Goal: Transaction & Acquisition: Purchase product/service

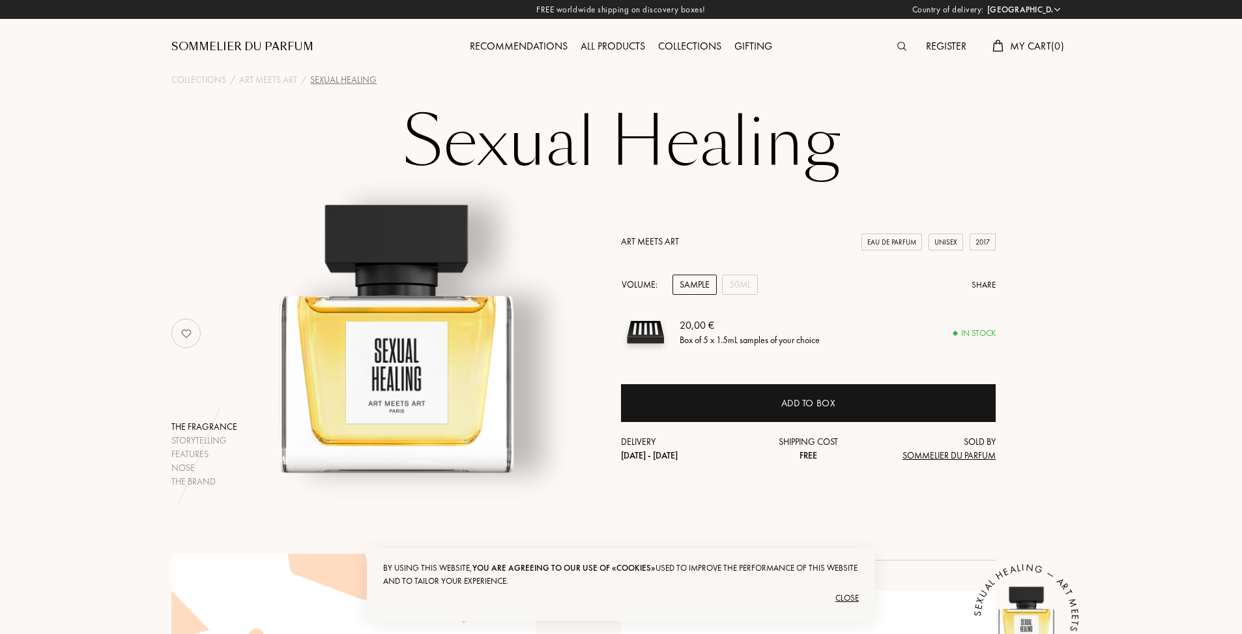
select select "FR"
click at [739, 288] on div "50mL" at bounding box center [740, 284] width 36 height 20
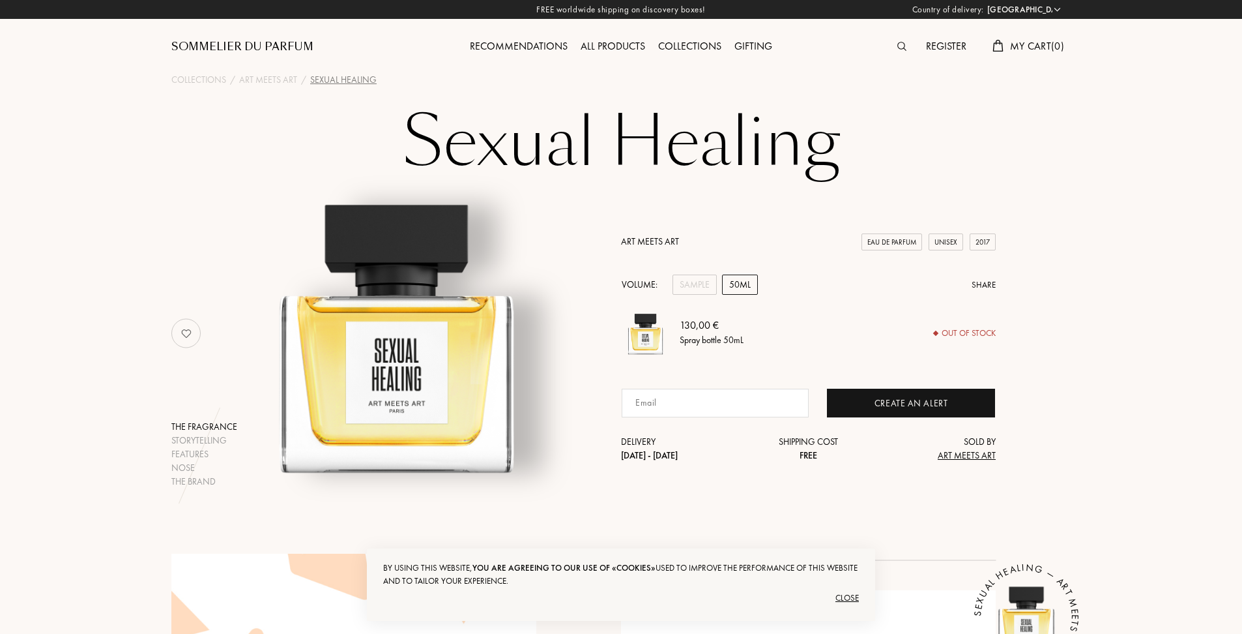
click at [1056, 7] on select "[GEOGRAPHIC_DATA] [GEOGRAPHIC_DATA] [GEOGRAPHIC_DATA] [GEOGRAPHIC_DATA] [GEOGRA…" at bounding box center [1023, 9] width 78 height 13
click at [649, 245] on link "Art Meets Art" at bounding box center [650, 241] width 58 height 12
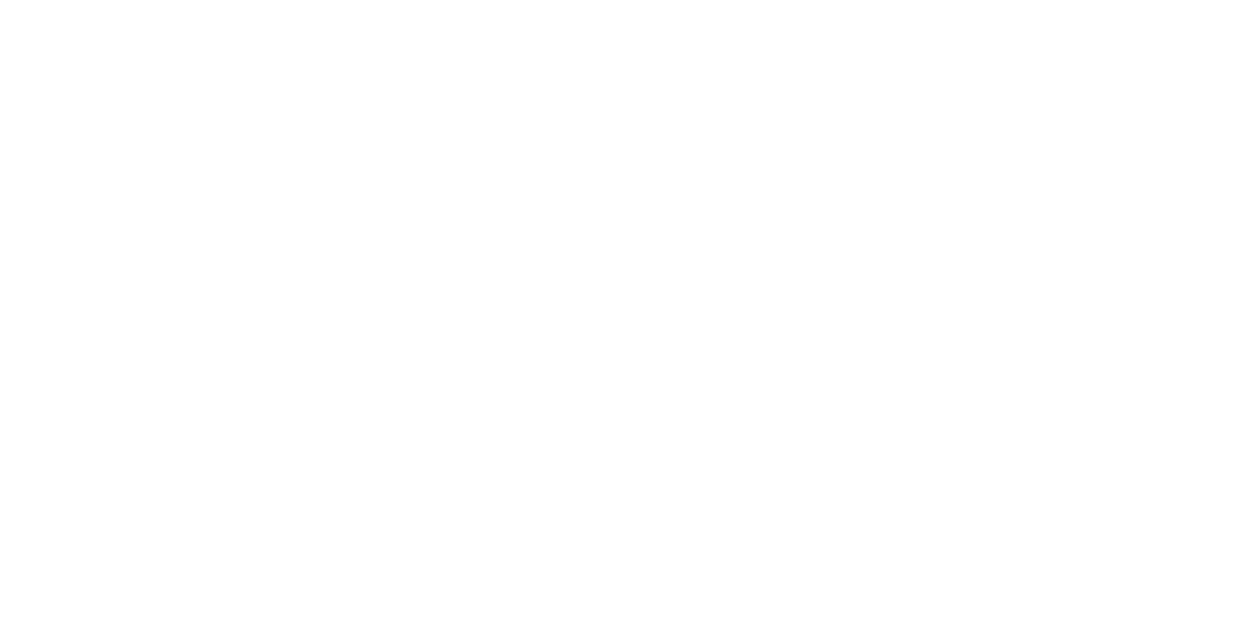
select select "FR"
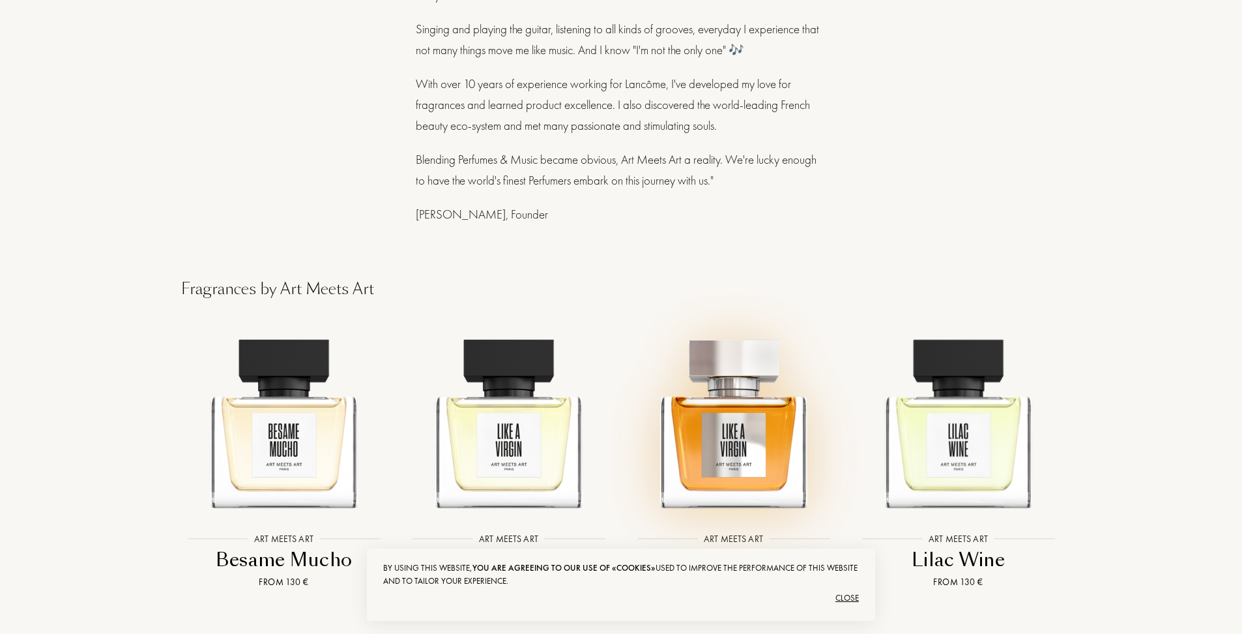
scroll to position [1304, 0]
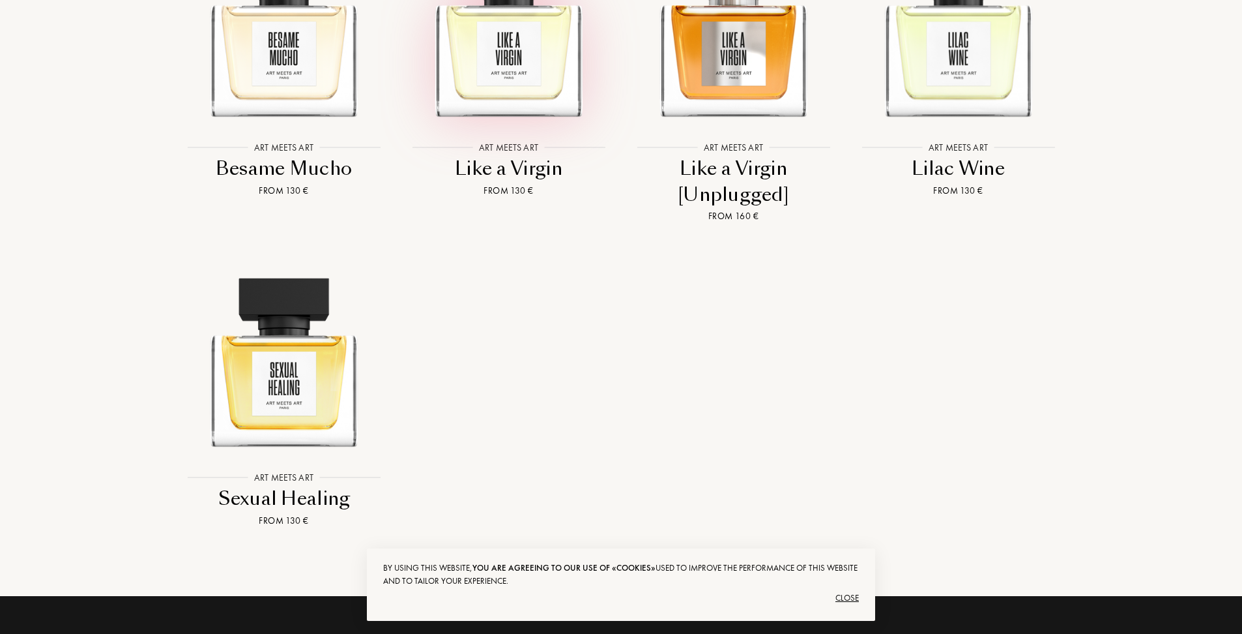
click at [503, 55] on img at bounding box center [508, 25] width 203 height 203
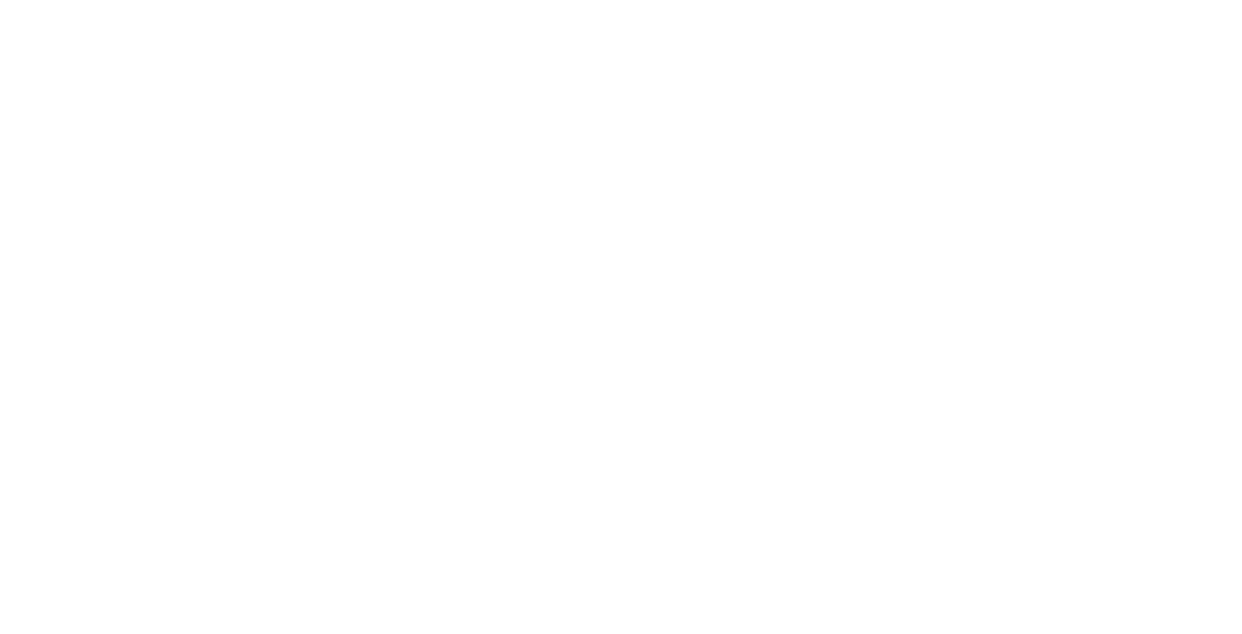
select select "FR"
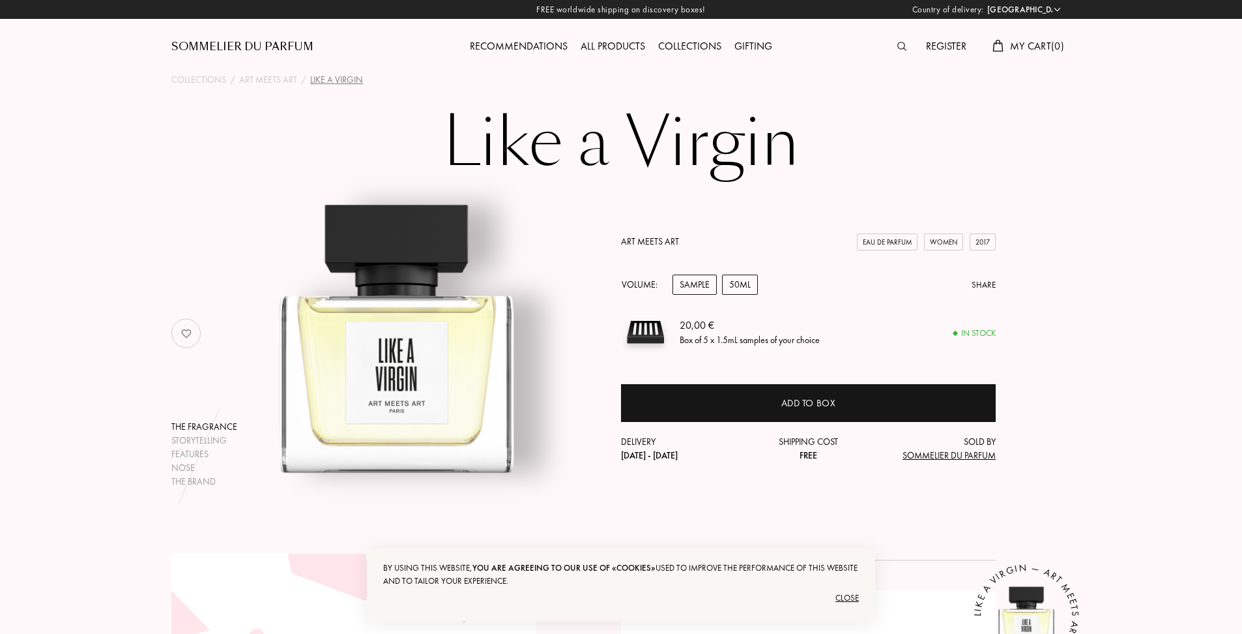
click at [749, 281] on div "50mL" at bounding box center [740, 284] width 36 height 20
